Goal: Navigation & Orientation: Find specific page/section

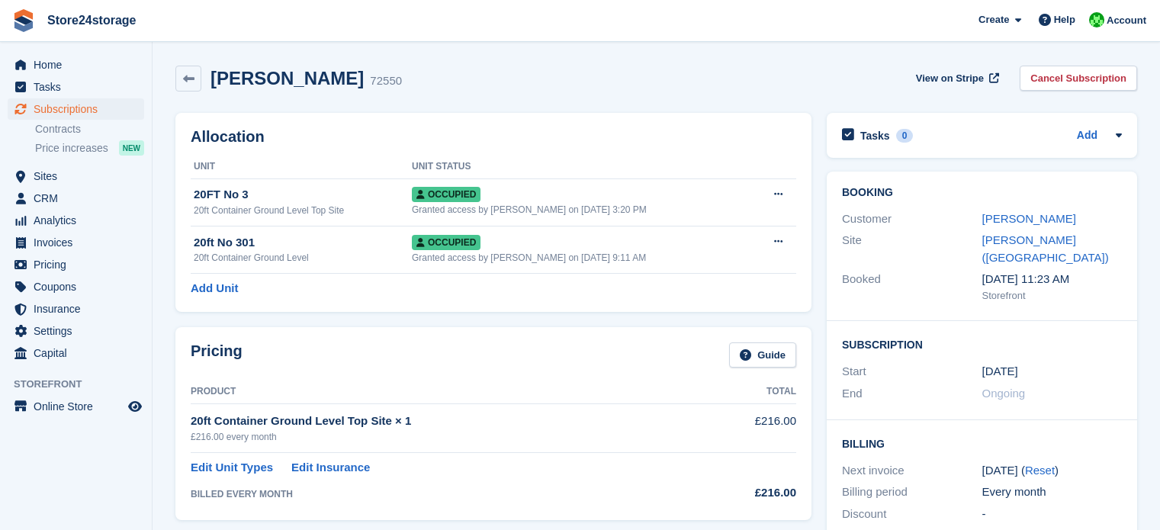
scroll to position [76, 0]
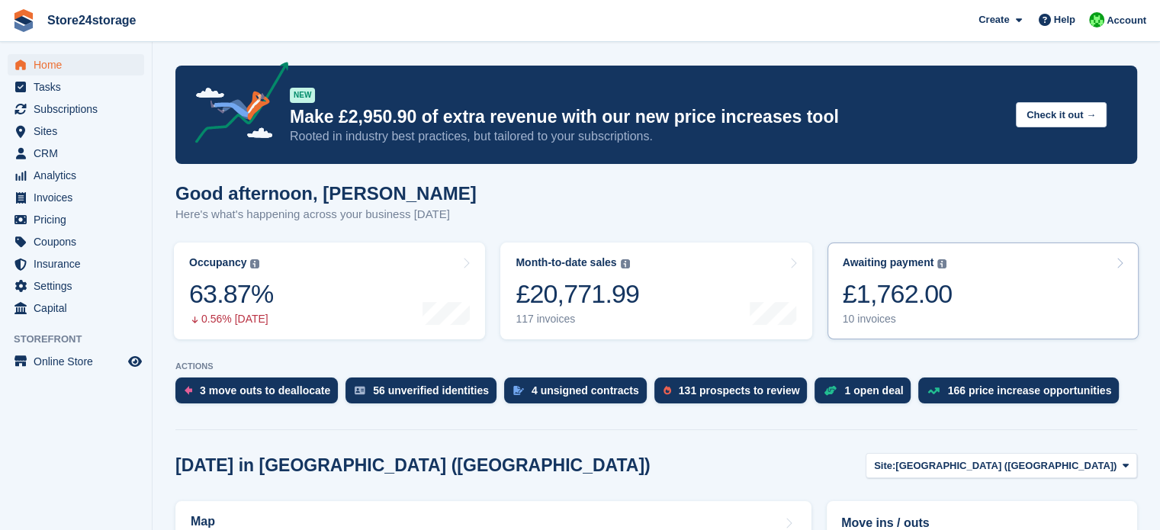
drag, startPoint x: 931, startPoint y: 295, endPoint x: 915, endPoint y: 295, distance: 16.0
click at [931, 295] on div "£1,762.00" at bounding box center [898, 293] width 110 height 31
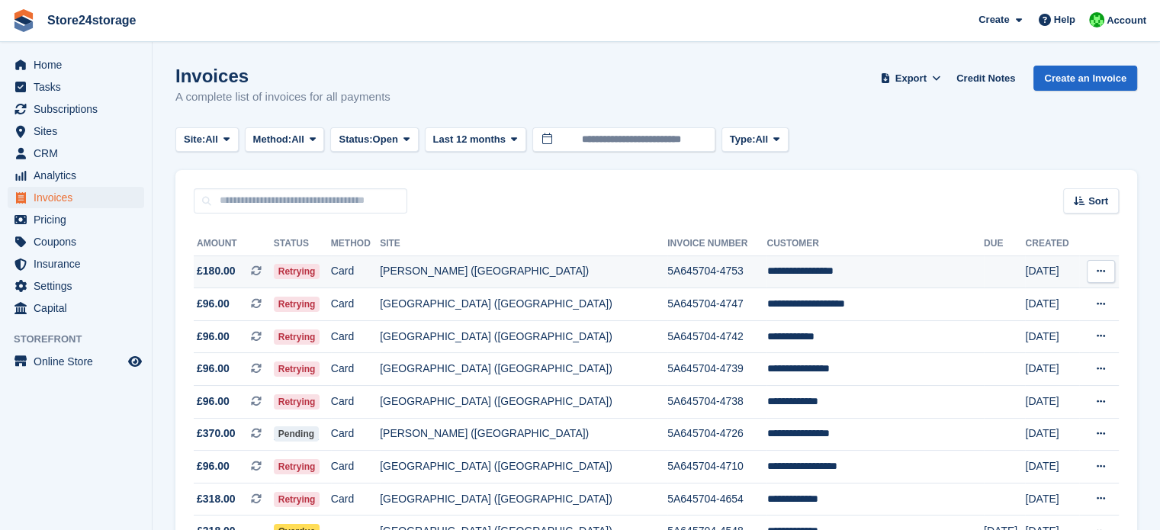
click at [1106, 271] on button at bounding box center [1101, 271] width 28 height 23
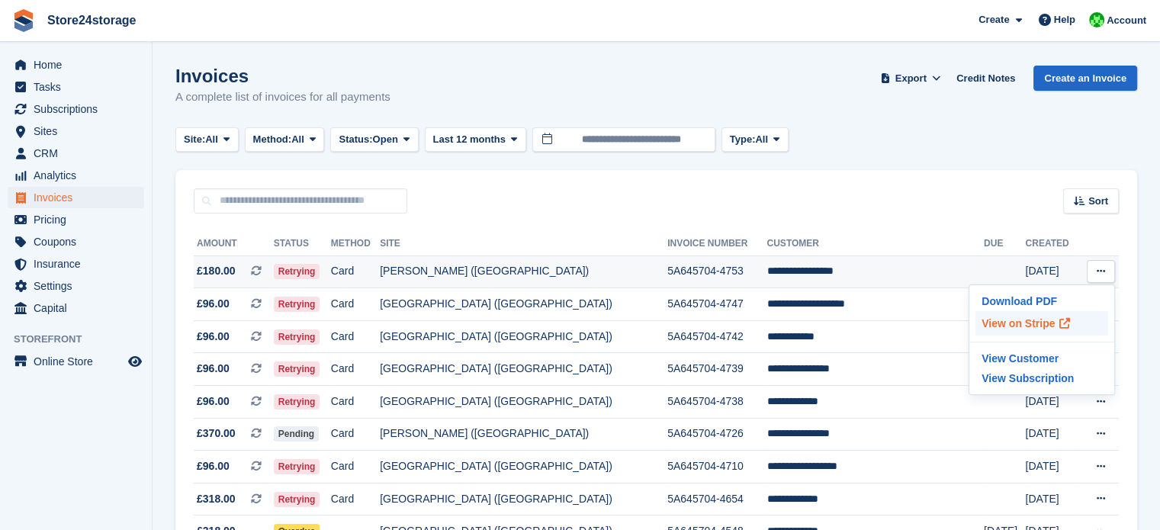
click at [988, 320] on p "View on Stripe" at bounding box center [1042, 323] width 133 height 24
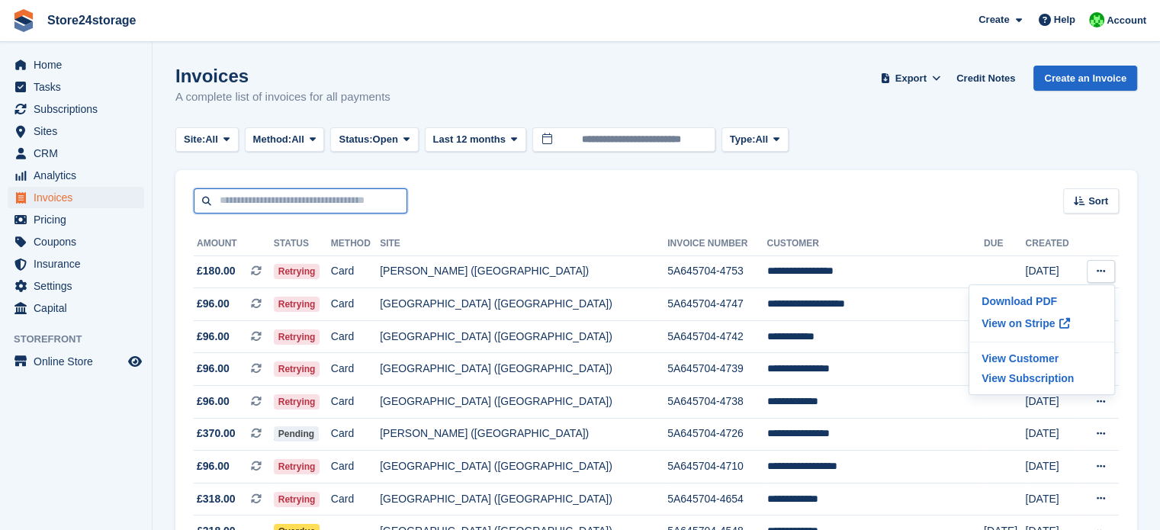
drag, startPoint x: 287, startPoint y: 204, endPoint x: 295, endPoint y: 207, distance: 8.9
click at [287, 204] on input "text" at bounding box center [301, 200] width 214 height 25
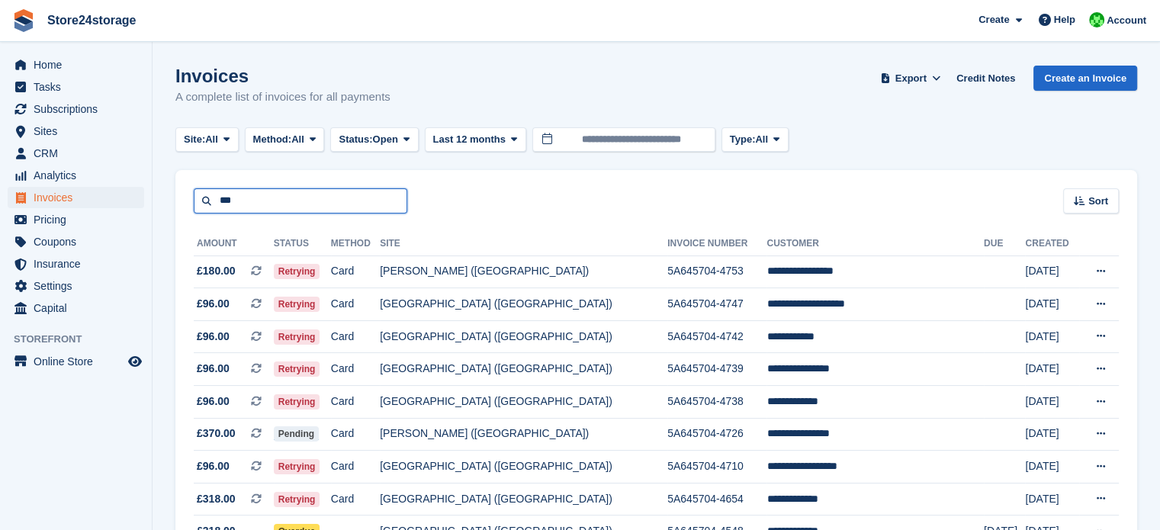
type input "******"
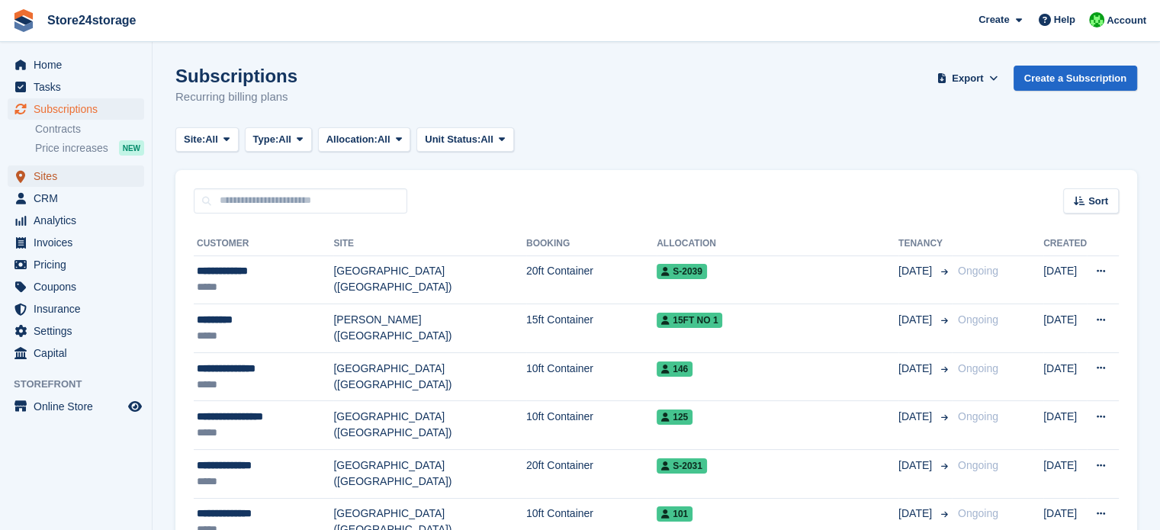
click at [72, 175] on span "Sites" at bounding box center [80, 176] width 92 height 21
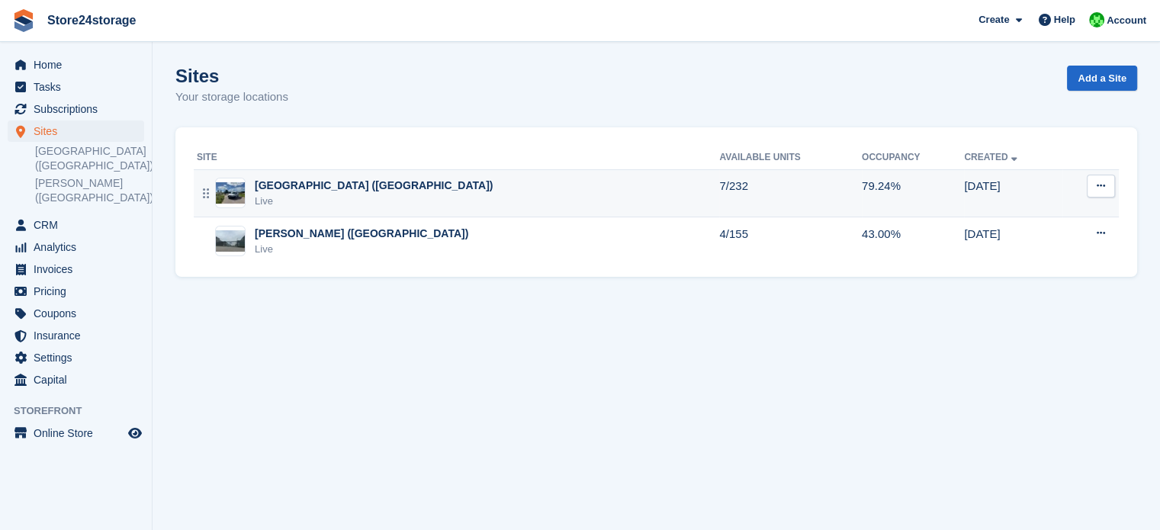
click at [317, 189] on div "[GEOGRAPHIC_DATA] ([GEOGRAPHIC_DATA])" at bounding box center [374, 186] width 238 height 16
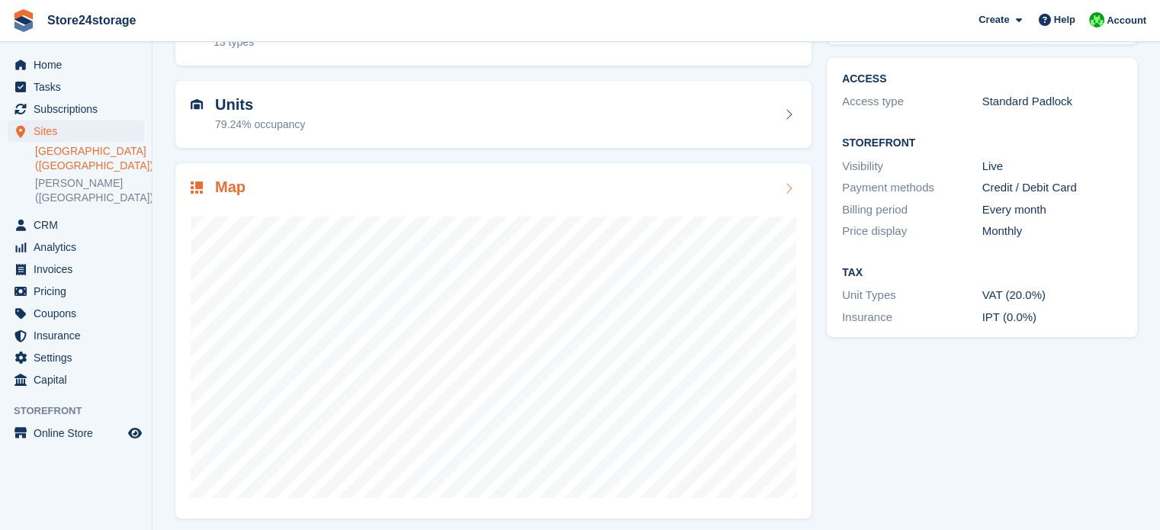
scroll to position [120, 0]
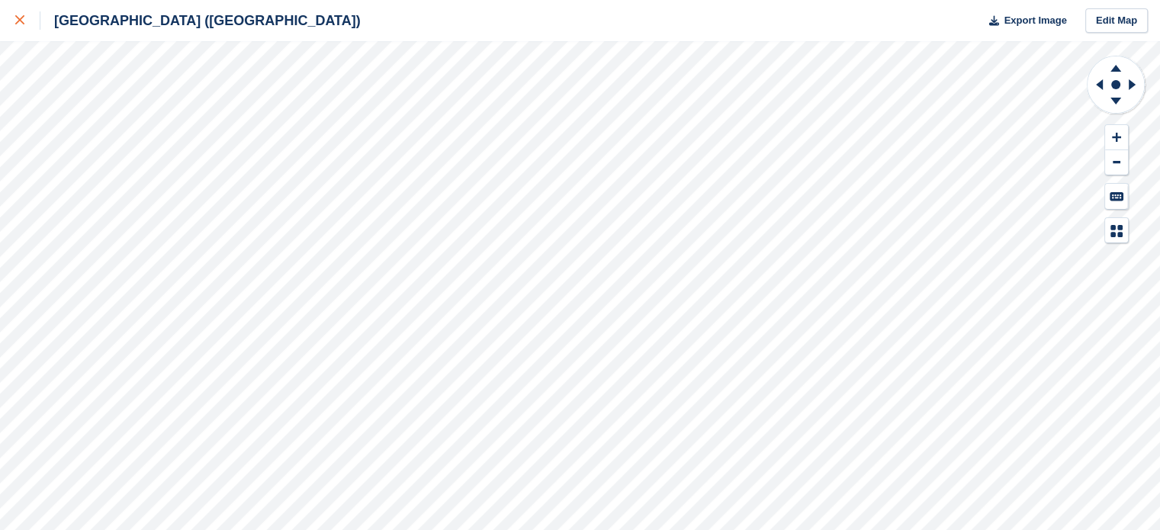
click at [19, 24] on icon at bounding box center [19, 19] width 9 height 9
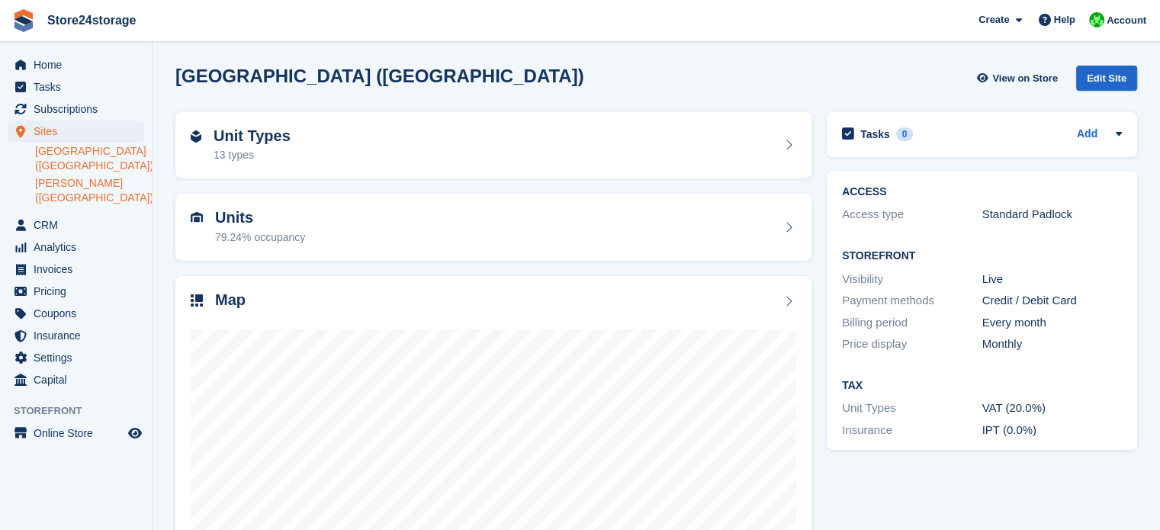
click at [109, 187] on link "[PERSON_NAME] ([GEOGRAPHIC_DATA])" at bounding box center [89, 190] width 109 height 29
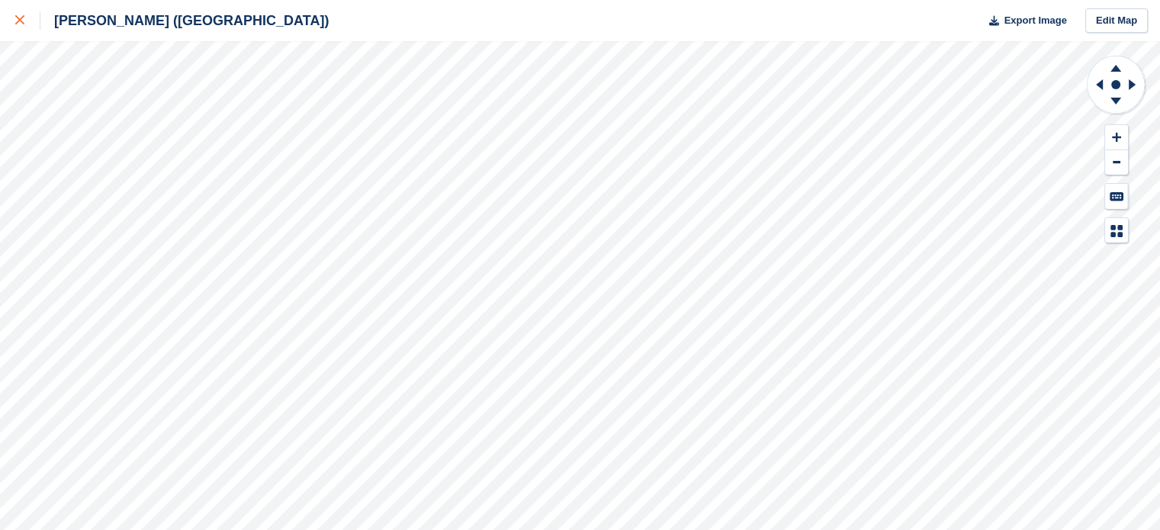
click at [15, 18] on icon at bounding box center [19, 19] width 9 height 9
